Goal: Task Accomplishment & Management: Manage account settings

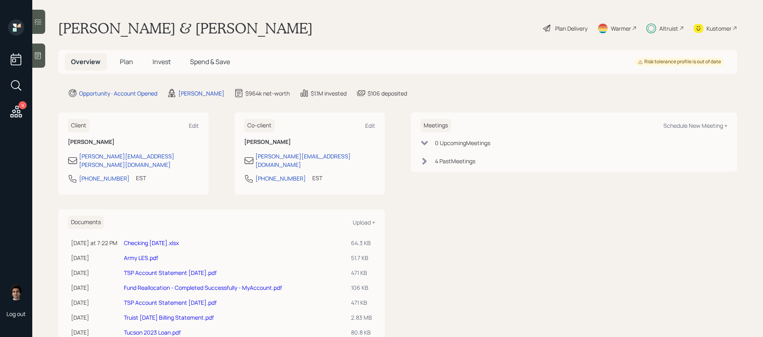
click at [169, 60] on span "Invest" at bounding box center [161, 61] width 18 height 9
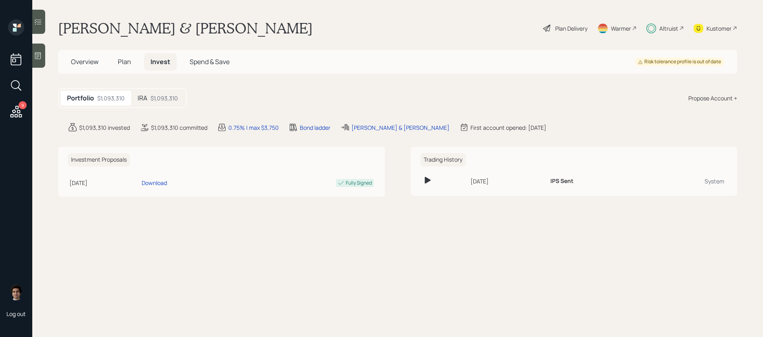
click at [115, 57] on h5 "Plan" at bounding box center [124, 61] width 26 height 17
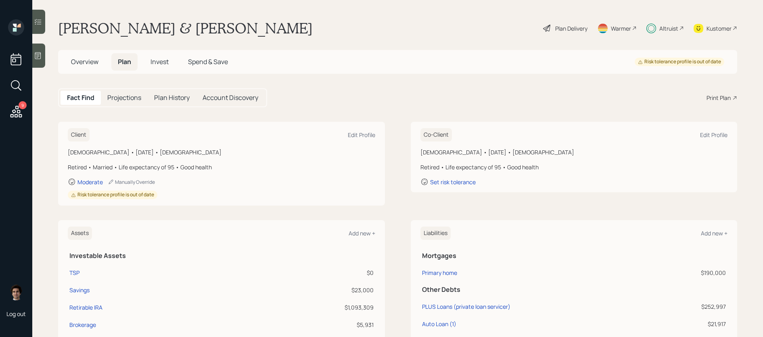
click at [88, 72] on div "Overview Plan Invest Spend & Save Risk tolerance profile is out of date" at bounding box center [397, 62] width 679 height 24
click at [88, 60] on span "Overview" at bounding box center [84, 61] width 27 height 9
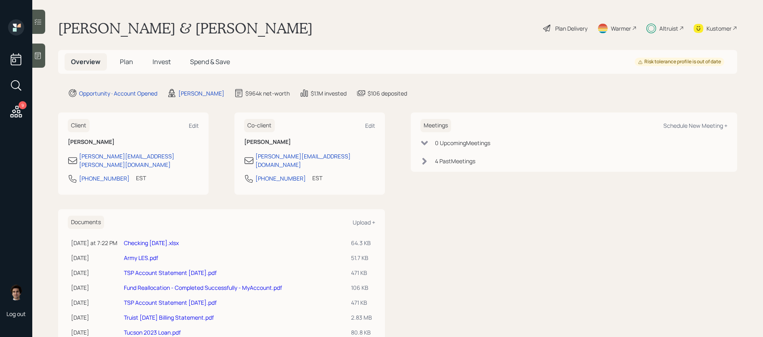
scroll to position [5, 0]
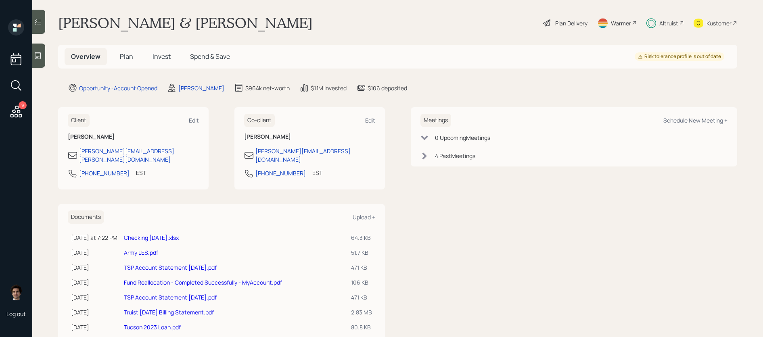
click at [171, 234] on link "Checking [DATE].xlsx" at bounding box center [151, 238] width 55 height 8
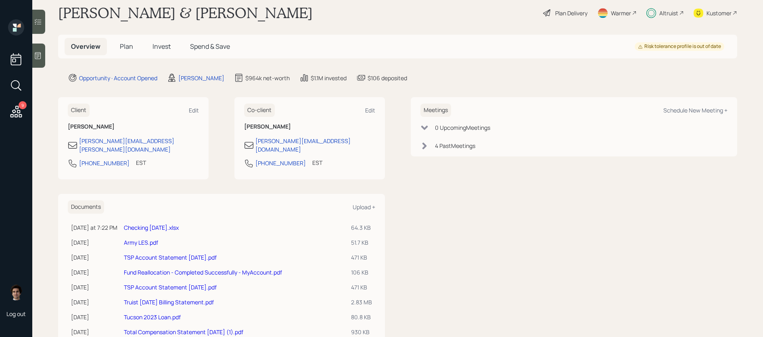
scroll to position [16, 0]
click at [569, 11] on div "Plan Delivery" at bounding box center [571, 12] width 32 height 8
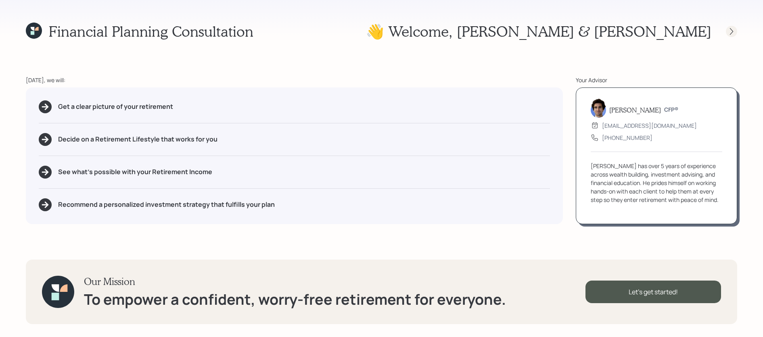
click at [734, 30] on icon at bounding box center [731, 31] width 8 height 8
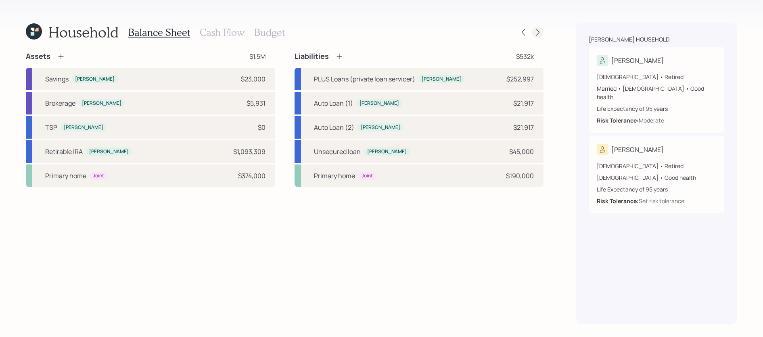
click at [535, 27] on div at bounding box center [537, 32] width 11 height 11
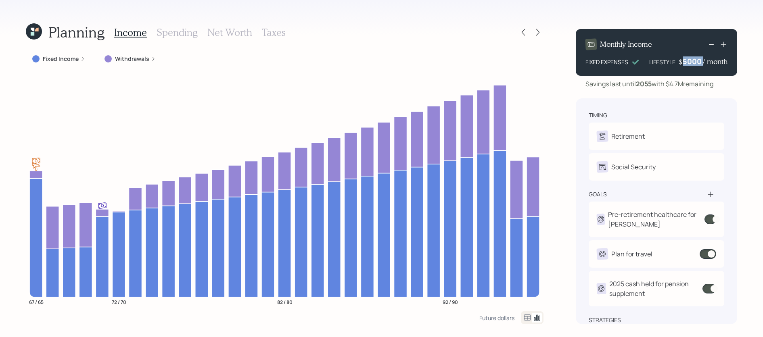
drag, startPoint x: 702, startPoint y: 58, endPoint x: 688, endPoint y: 58, distance: 14.5
click at [688, 58] on div "$ 5000 / month" at bounding box center [702, 61] width 49 height 10
drag, startPoint x: 682, startPoint y: 60, endPoint x: 718, endPoint y: 60, distance: 36.3
click at [718, 60] on div "$ 5000 / month" at bounding box center [702, 61] width 49 height 10
click at [700, 88] on div "Savings last until [DATE] with $4.7M remaining" at bounding box center [649, 84] width 128 height 10
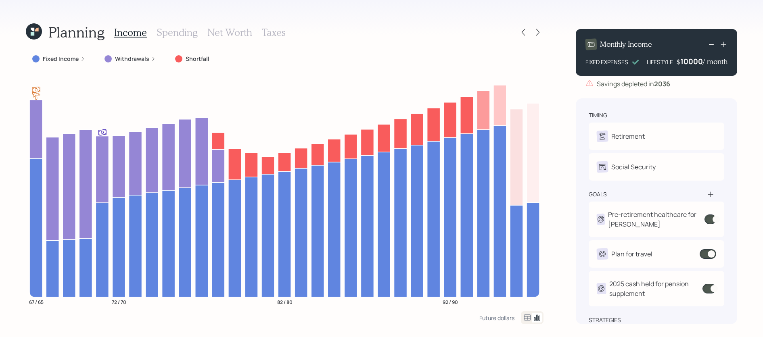
click at [693, 63] on div "10000" at bounding box center [691, 61] width 23 height 10
click at [679, 89] on div "Monthly Income FIXED EXPENSES LIFESTYLE $ 5000 / month Savings depleted in [DAT…" at bounding box center [656, 174] width 161 height 302
